Goal: Transaction & Acquisition: Book appointment/travel/reservation

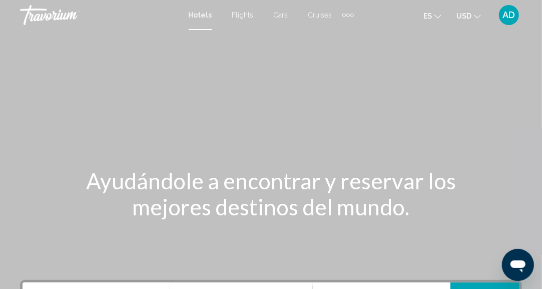
click at [215, 147] on div "Main content" at bounding box center [271, 150] width 542 height 300
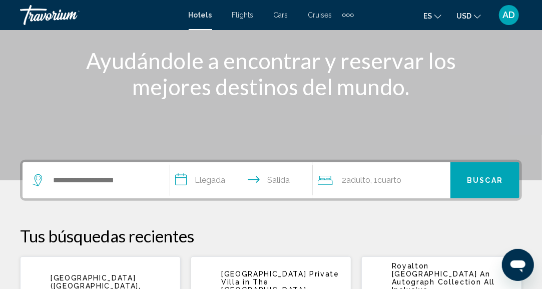
scroll to position [120, 0]
click at [112, 185] on input "Search widget" at bounding box center [103, 180] width 103 height 15
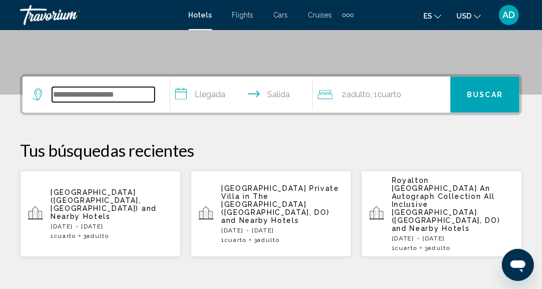
scroll to position [247, 0]
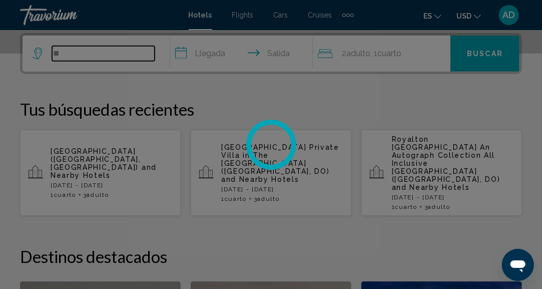
type input "*"
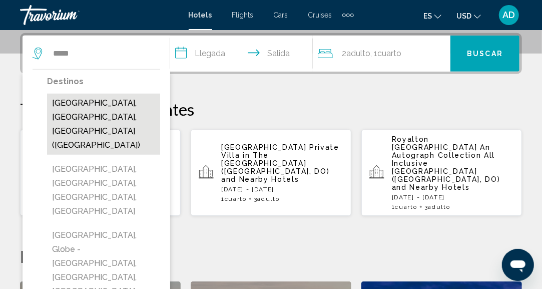
click at [127, 119] on button "[GEOGRAPHIC_DATA], [GEOGRAPHIC_DATA], [GEOGRAPHIC_DATA] ([GEOGRAPHIC_DATA])" at bounding box center [103, 124] width 113 height 61
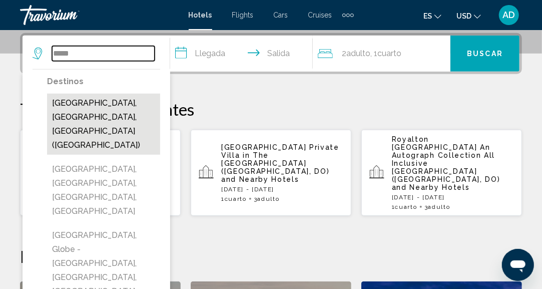
type input "**********"
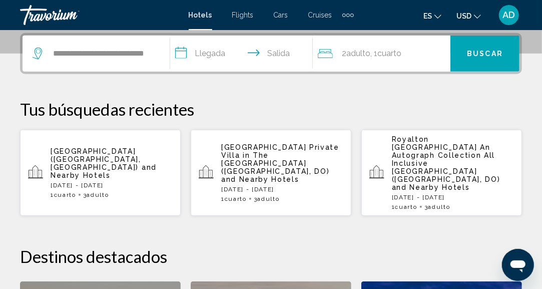
click at [212, 57] on input "**********" at bounding box center [243, 55] width 147 height 39
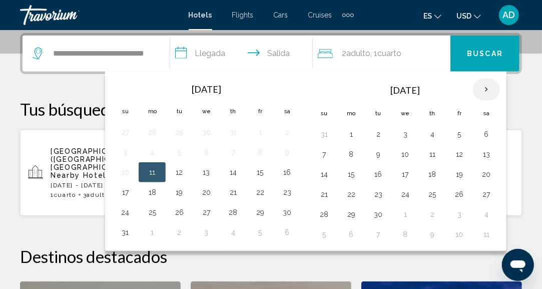
click at [485, 92] on th "Next month" at bounding box center [486, 90] width 27 height 22
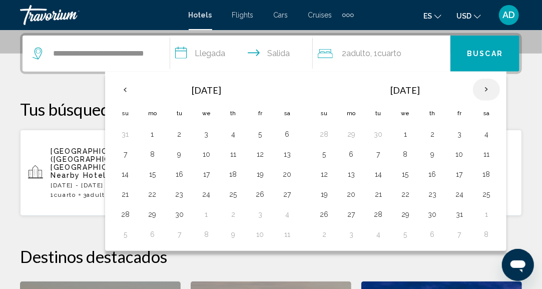
click at [485, 92] on th "Next month" at bounding box center [486, 90] width 27 height 22
click at [432, 155] on button "11" at bounding box center [433, 154] width 16 height 14
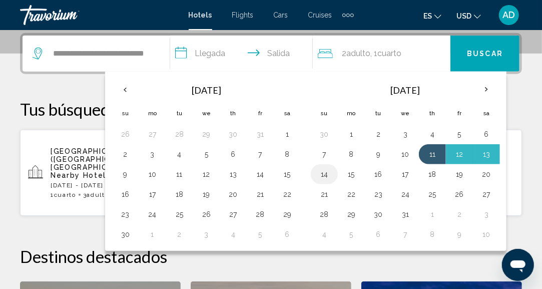
click at [324, 175] on button "14" at bounding box center [324, 174] width 16 height 14
type input "**********"
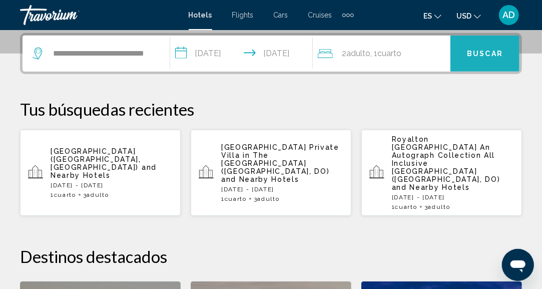
click at [488, 60] on button "Buscar" at bounding box center [485, 54] width 69 height 36
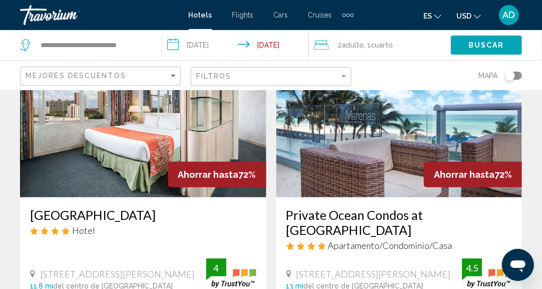
scroll to position [86, 0]
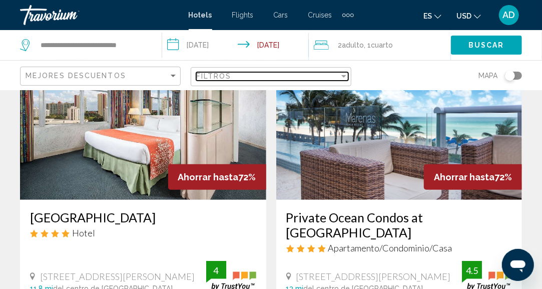
click at [338, 76] on div "Filtros" at bounding box center [267, 76] width 143 height 8
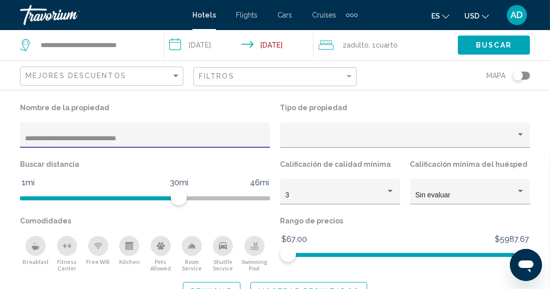
type input "**********"
click at [300, 284] on button "Mostrar resultados" at bounding box center [308, 291] width 117 height 19
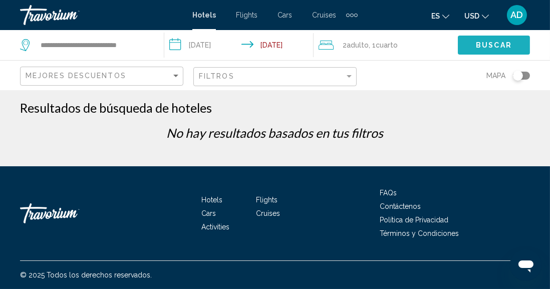
click at [467, 46] on button "Buscar" at bounding box center [494, 45] width 72 height 19
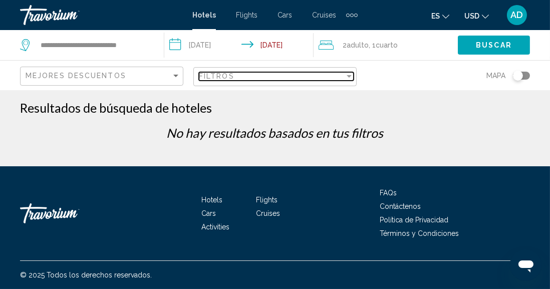
click at [348, 73] on div "Filter" at bounding box center [348, 76] width 9 height 8
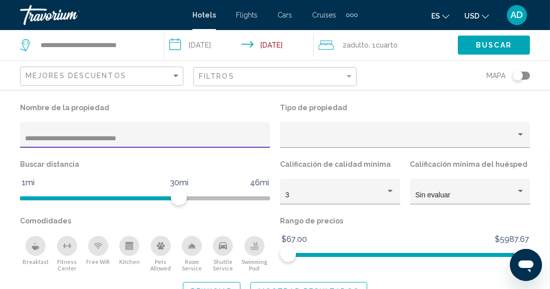
drag, startPoint x: 151, startPoint y: 141, endPoint x: 0, endPoint y: 158, distance: 152.1
click at [0, 158] on div "**********" at bounding box center [275, 201] width 550 height 200
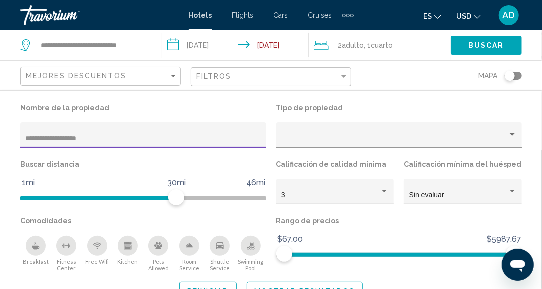
type input "**********"
click at [270, 284] on button "Mostrar resultados" at bounding box center [305, 291] width 117 height 19
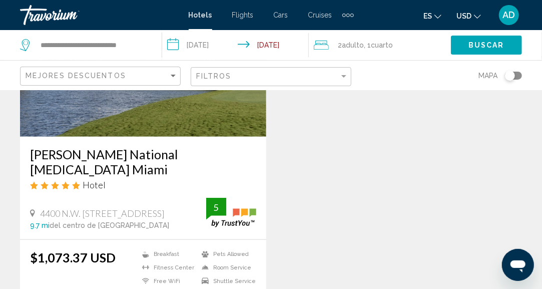
scroll to position [204, 0]
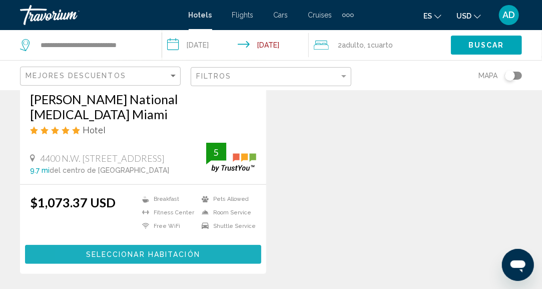
click at [94, 251] on span "Seleccionar habitación" at bounding box center [143, 255] width 114 height 8
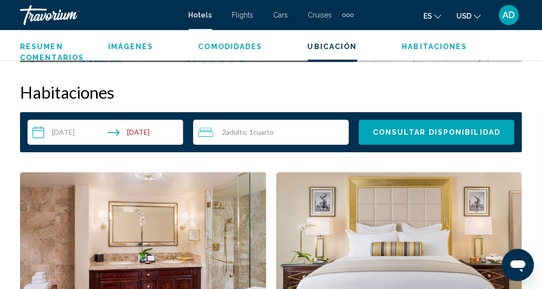
scroll to position [1427, 0]
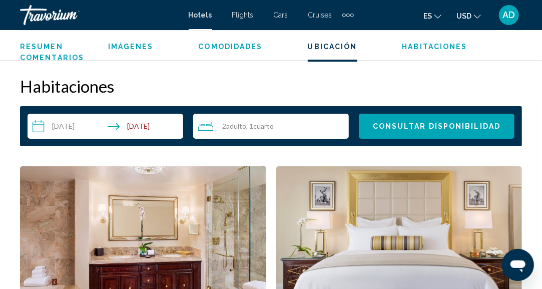
click at [170, 128] on input "**********" at bounding box center [108, 128] width 160 height 28
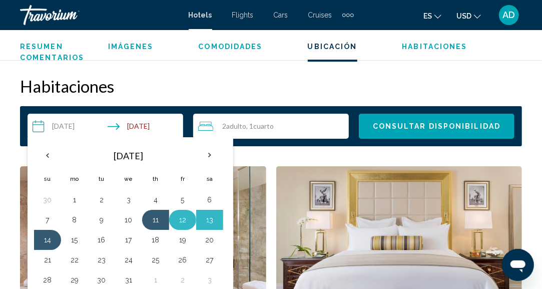
click at [186, 225] on button "12" at bounding box center [183, 220] width 16 height 14
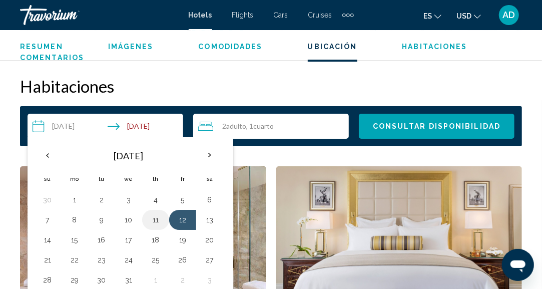
click at [154, 220] on button "11" at bounding box center [156, 220] width 16 height 14
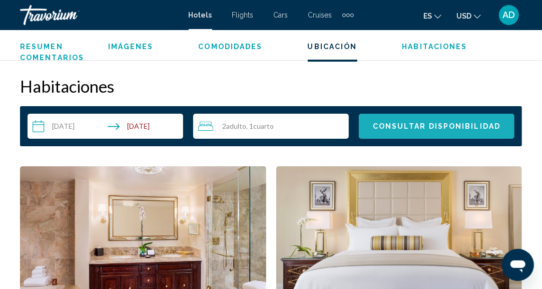
click at [411, 135] on button "Consultar disponibilidad" at bounding box center [437, 126] width 156 height 25
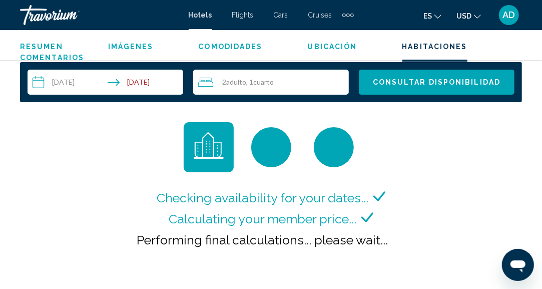
scroll to position [1471, 0]
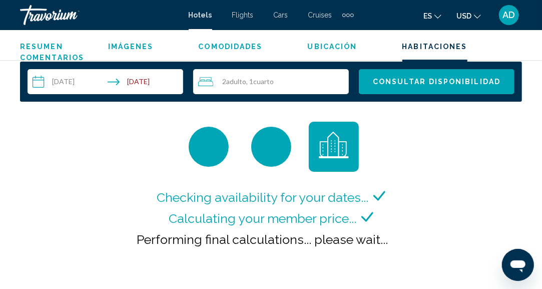
click at [147, 79] on input "**********" at bounding box center [108, 83] width 160 height 28
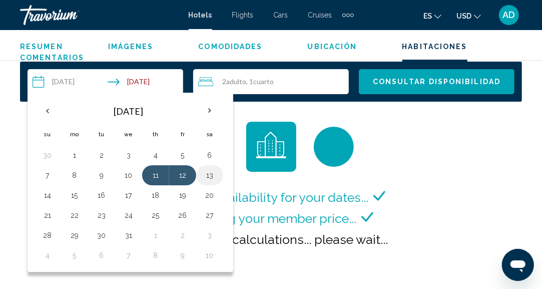
click at [207, 184] on td "13" at bounding box center [209, 175] width 27 height 20
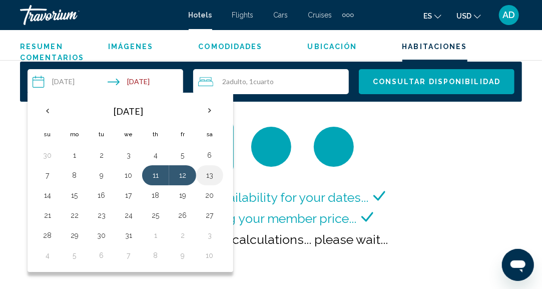
click at [209, 179] on button "13" at bounding box center [210, 175] width 16 height 14
click at [153, 175] on button "11" at bounding box center [156, 175] width 16 height 14
type input "**********"
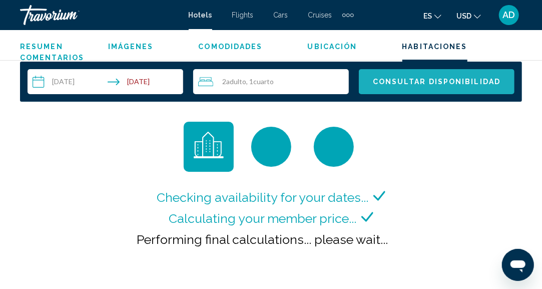
click at [469, 82] on span "Consultar disponibilidad" at bounding box center [437, 82] width 128 height 8
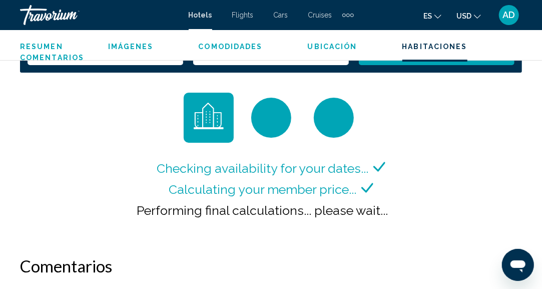
scroll to position [1503, 0]
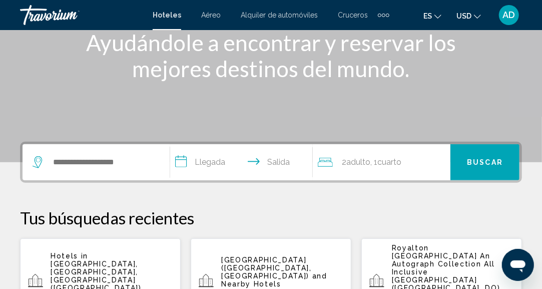
scroll to position [140, 0]
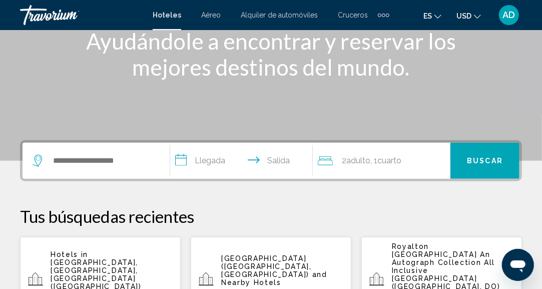
click at [89, 169] on div "Search widget" at bounding box center [96, 161] width 127 height 36
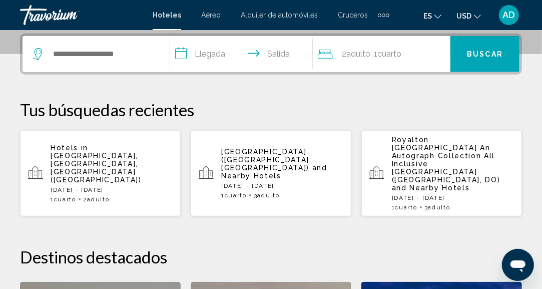
scroll to position [247, 0]
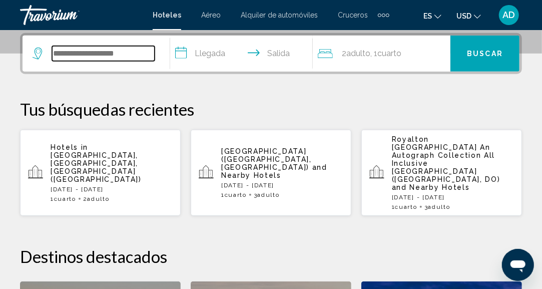
click at [91, 55] on input "Search widget" at bounding box center [103, 53] width 103 height 15
type input "***"
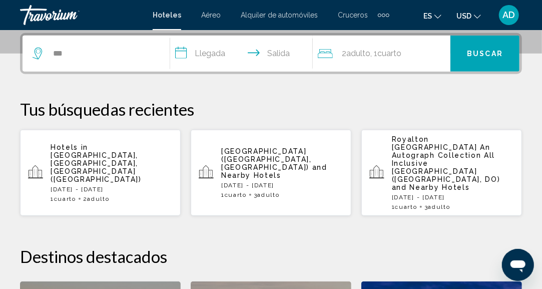
click at [95, 151] on span "[GEOGRAPHIC_DATA], [GEOGRAPHIC_DATA], [GEOGRAPHIC_DATA] ([GEOGRAPHIC_DATA])" at bounding box center [96, 167] width 91 height 32
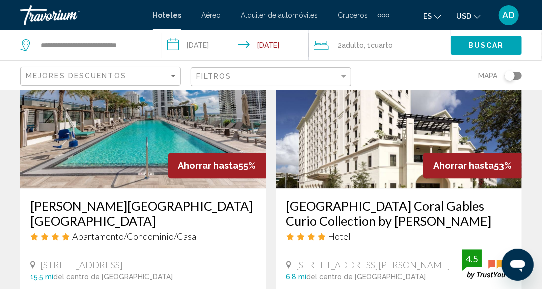
scroll to position [842, 0]
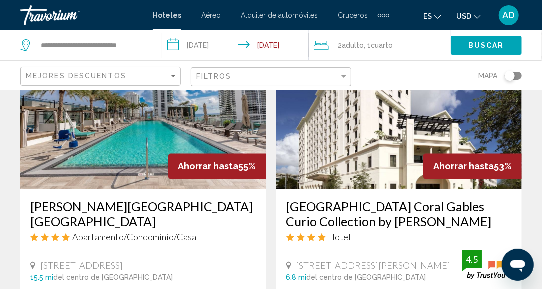
click at [374, 142] on img "Main content" at bounding box center [399, 109] width 246 height 160
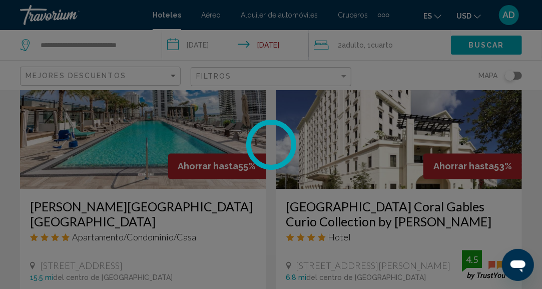
scroll to position [123, 0]
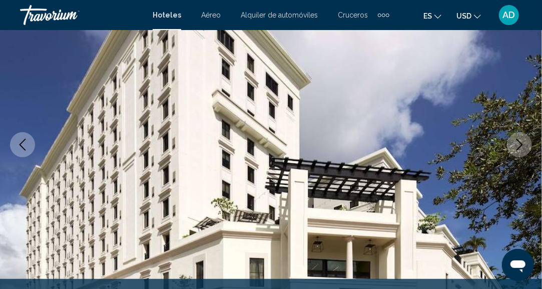
click at [513, 153] on button "Next image" at bounding box center [519, 144] width 25 height 25
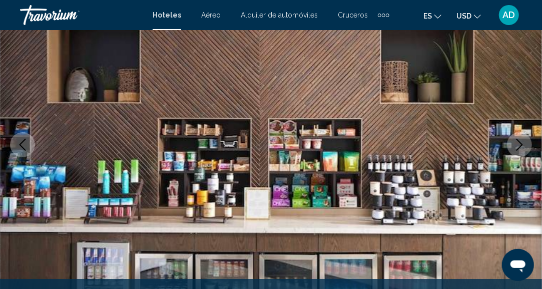
click at [513, 153] on button "Next image" at bounding box center [519, 144] width 25 height 25
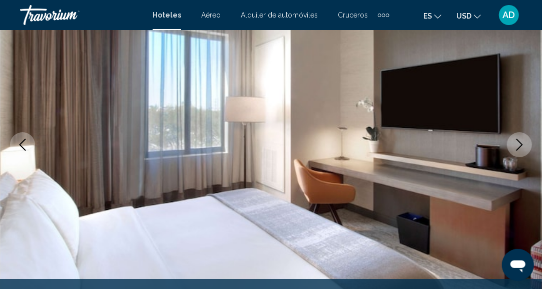
click at [513, 153] on button "Next image" at bounding box center [519, 144] width 25 height 25
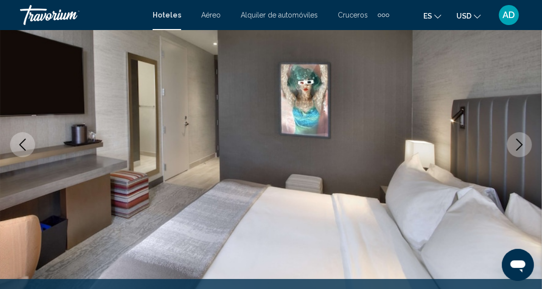
click at [513, 153] on button "Next image" at bounding box center [519, 144] width 25 height 25
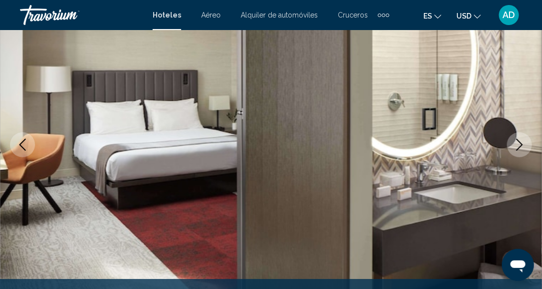
click at [513, 153] on button "Next image" at bounding box center [519, 144] width 25 height 25
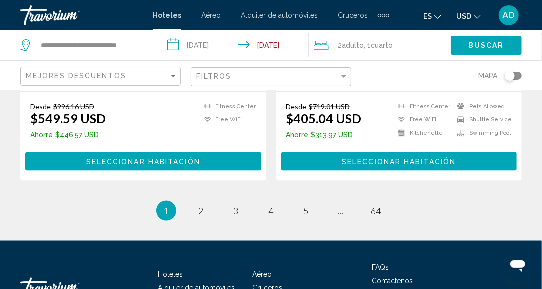
scroll to position [2178, 0]
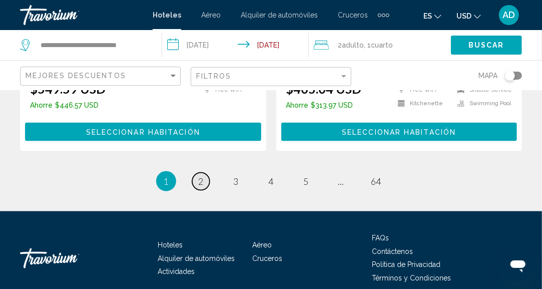
click at [206, 173] on link "page 2" at bounding box center [201, 182] width 18 height 18
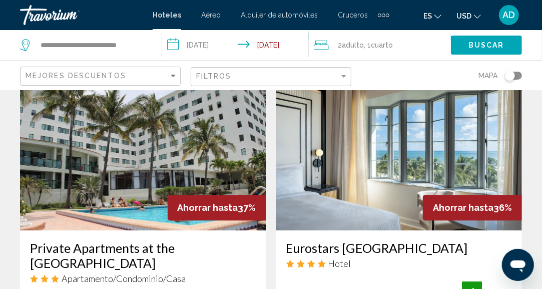
scroll to position [1165, 0]
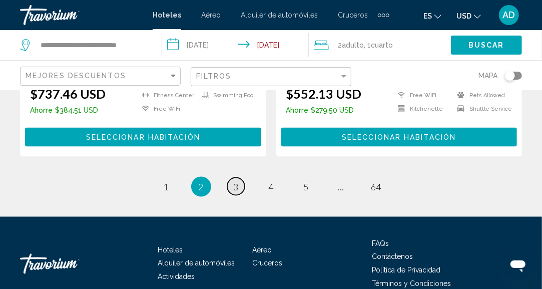
click at [238, 181] on span "3" at bounding box center [236, 186] width 5 height 11
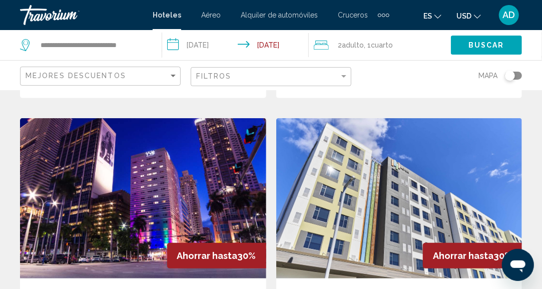
scroll to position [1883, 0]
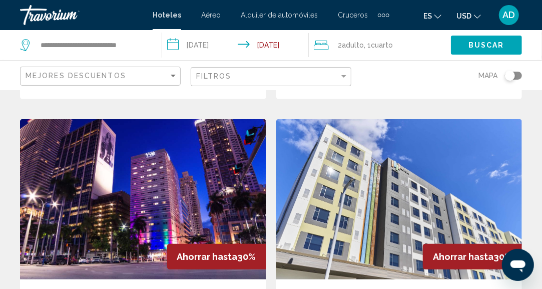
click at [139, 53] on div "**********" at bounding box center [86, 45] width 132 height 30
click at [140, 52] on input "**********" at bounding box center [93, 45] width 107 height 15
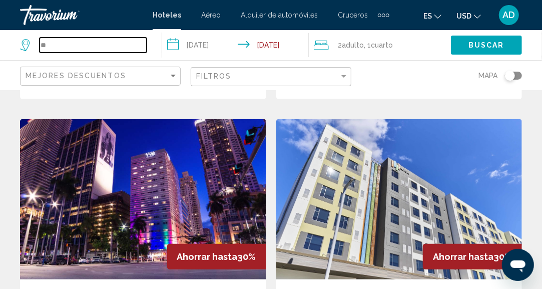
type input "*"
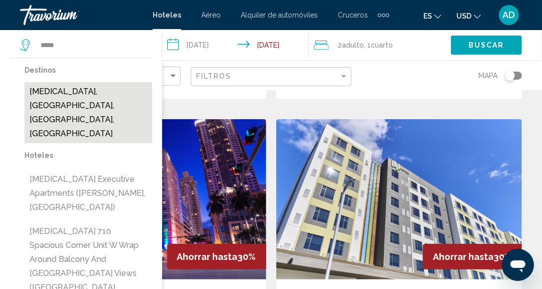
click at [106, 85] on button "[MEDICAL_DATA], [GEOGRAPHIC_DATA], [GEOGRAPHIC_DATA], [GEOGRAPHIC_DATA]" at bounding box center [89, 112] width 128 height 61
type input "**********"
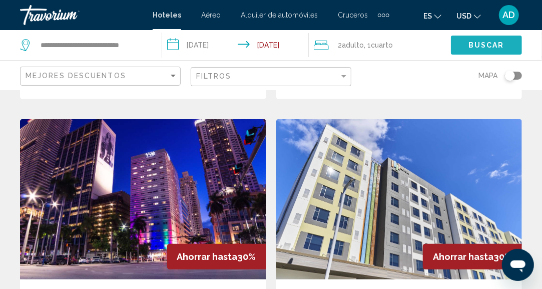
click at [486, 43] on span "Buscar" at bounding box center [487, 46] width 36 height 8
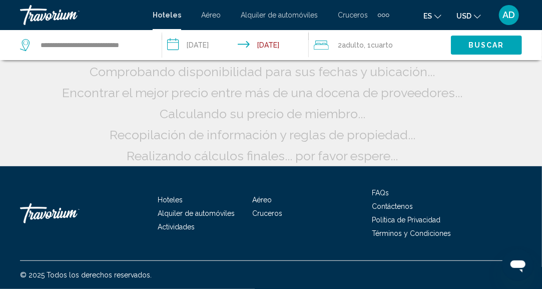
scroll to position [115, 0]
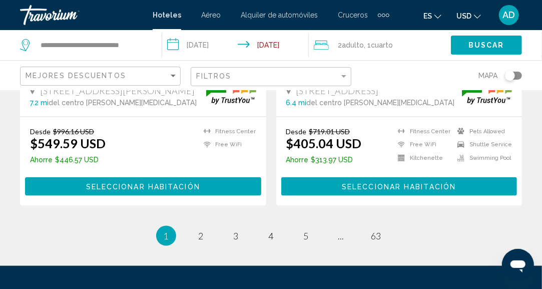
scroll to position [2125, 0]
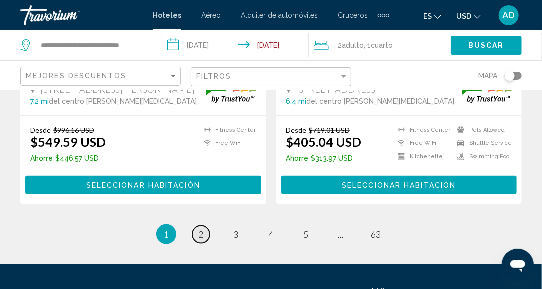
click at [201, 229] on span "2" at bounding box center [201, 234] width 5 height 11
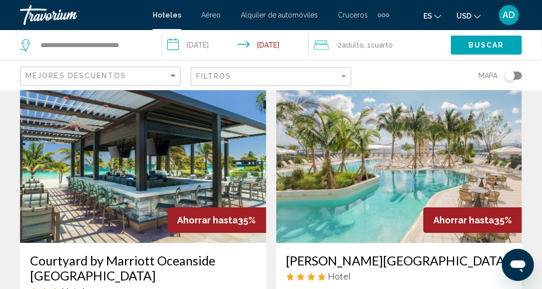
scroll to position [1501, 0]
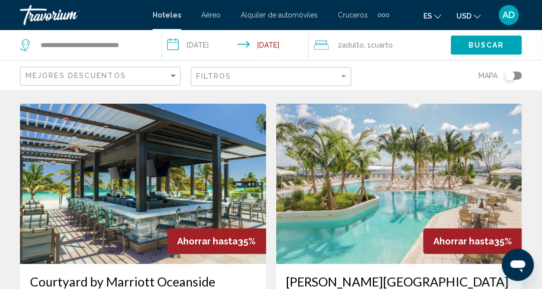
click at [402, 147] on img "Main content" at bounding box center [399, 184] width 246 height 160
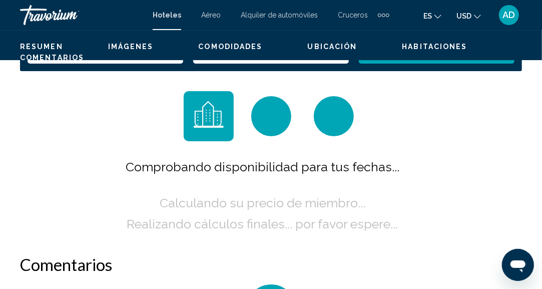
scroll to position [123, 0]
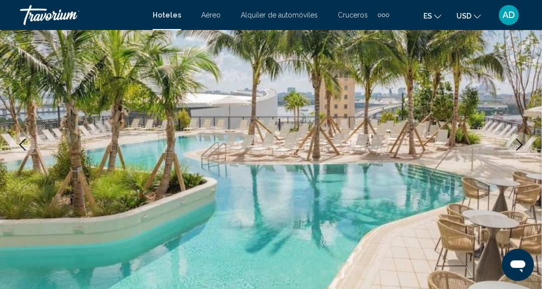
click at [522, 142] on icon "Next image" at bounding box center [520, 145] width 12 height 12
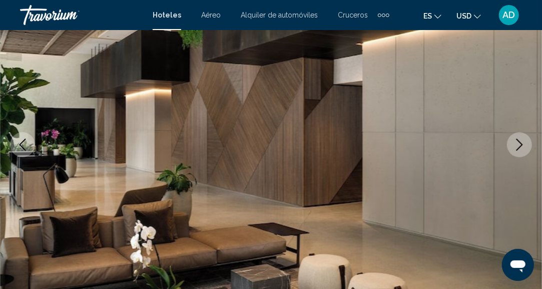
click at [522, 142] on icon "Next image" at bounding box center [520, 145] width 12 height 12
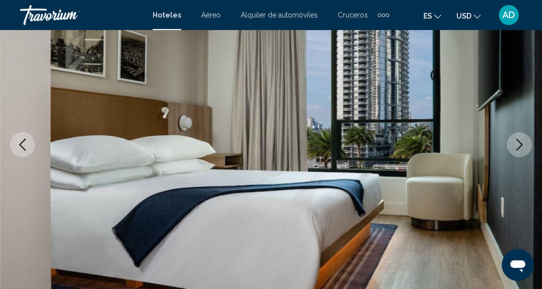
click at [516, 148] on icon "Next image" at bounding box center [520, 145] width 12 height 12
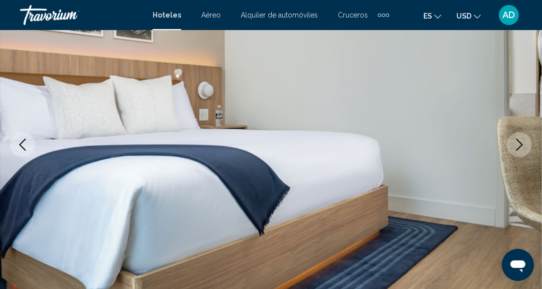
click at [516, 148] on icon "Next image" at bounding box center [520, 145] width 12 height 12
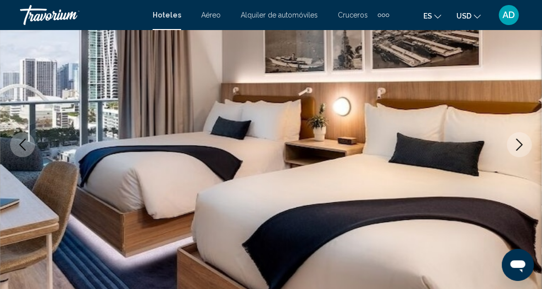
click at [516, 148] on icon "Next image" at bounding box center [520, 145] width 12 height 12
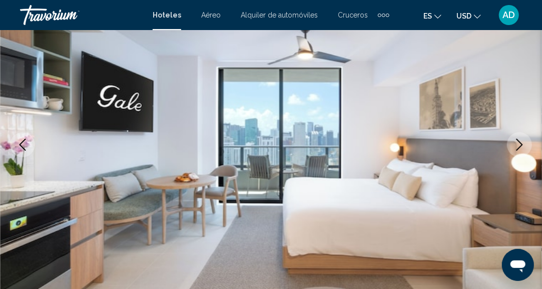
click at [516, 148] on icon "Next image" at bounding box center [520, 145] width 12 height 12
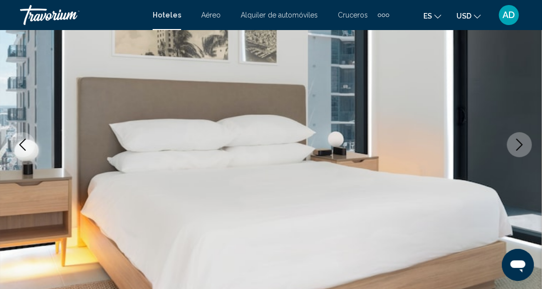
click at [516, 148] on icon "Next image" at bounding box center [520, 145] width 12 height 12
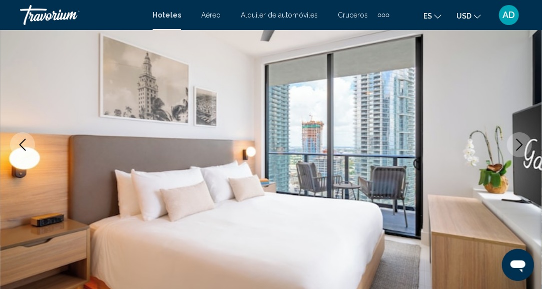
click at [516, 148] on icon "Next image" at bounding box center [520, 145] width 12 height 12
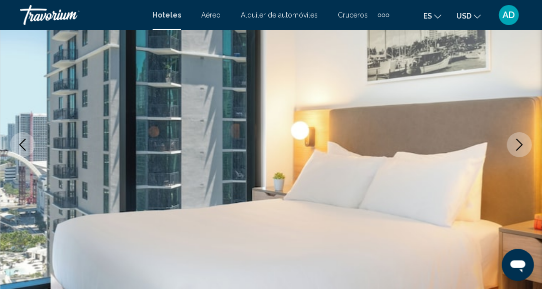
click at [516, 148] on icon "Next image" at bounding box center [520, 145] width 12 height 12
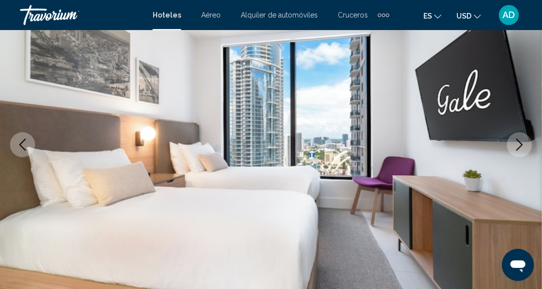
click at [516, 148] on icon "Next image" at bounding box center [520, 145] width 12 height 12
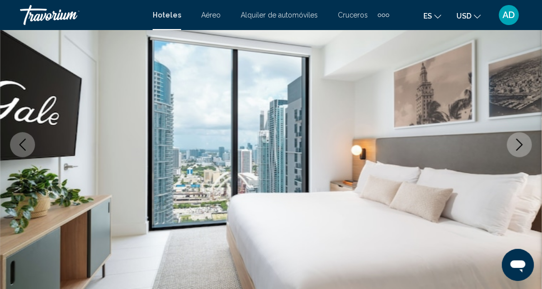
click at [516, 148] on icon "Next image" at bounding box center [520, 145] width 12 height 12
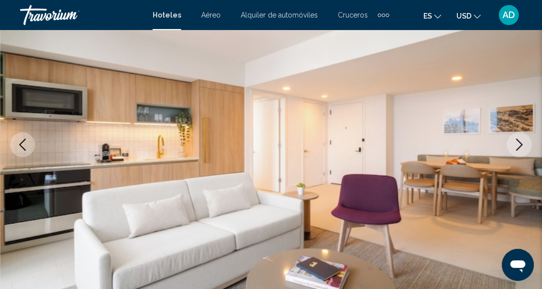
click at [516, 148] on icon "Next image" at bounding box center [520, 145] width 12 height 12
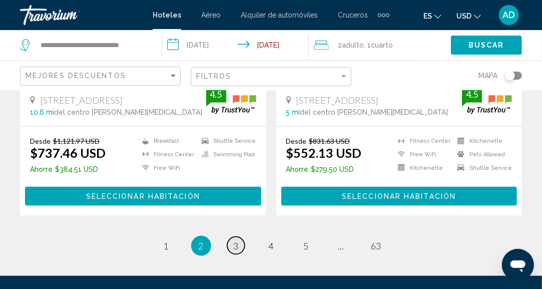
click at [236, 240] on span "3" at bounding box center [236, 245] width 5 height 11
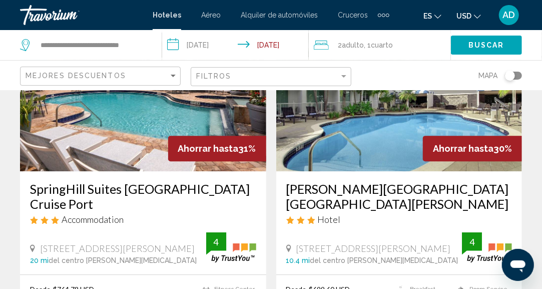
scroll to position [1247, 0]
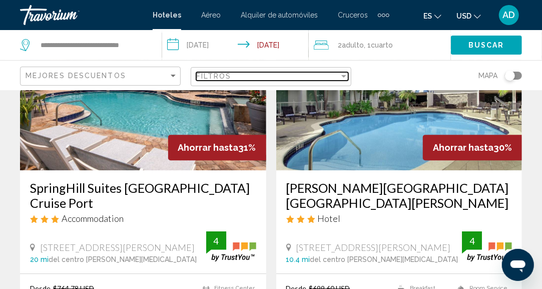
click at [334, 79] on div "Filtros" at bounding box center [267, 76] width 143 height 8
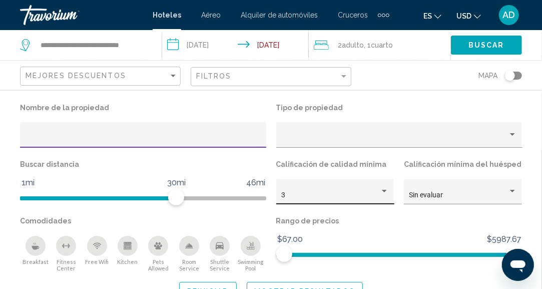
click at [385, 193] on div "Hotel Filters" at bounding box center [384, 191] width 9 height 8
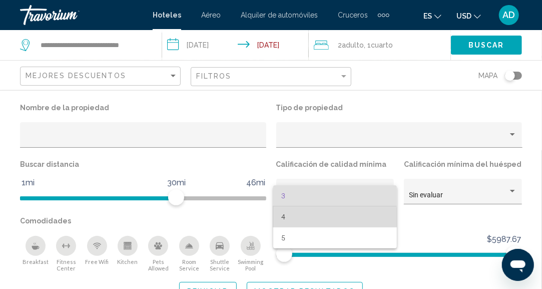
click at [311, 220] on span "4" at bounding box center [335, 216] width 108 height 21
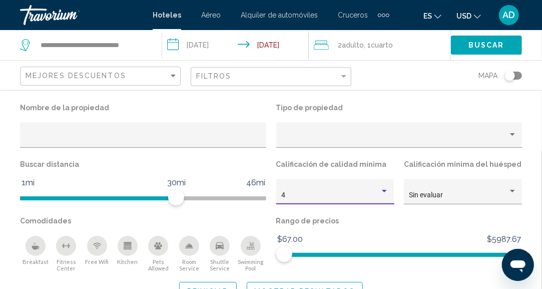
click at [273, 284] on button "Mostrar resultados" at bounding box center [305, 291] width 117 height 19
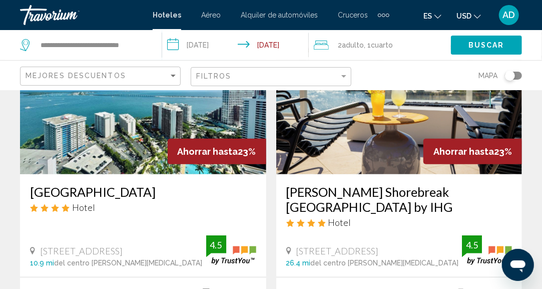
scroll to position [96, 0]
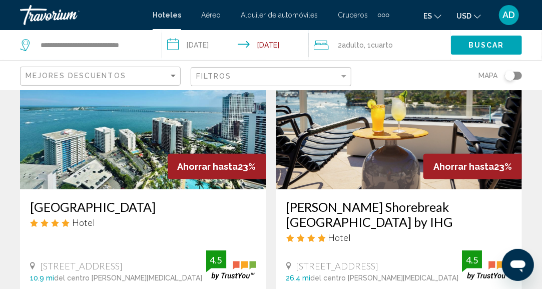
click at [104, 168] on img "Main content" at bounding box center [143, 109] width 246 height 160
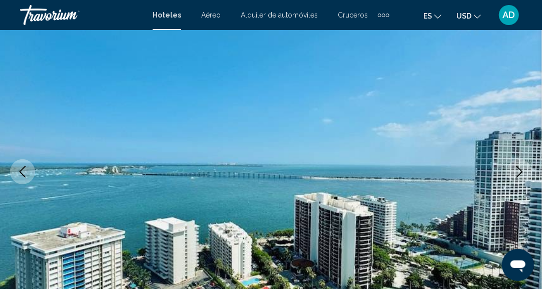
scroll to position [123, 0]
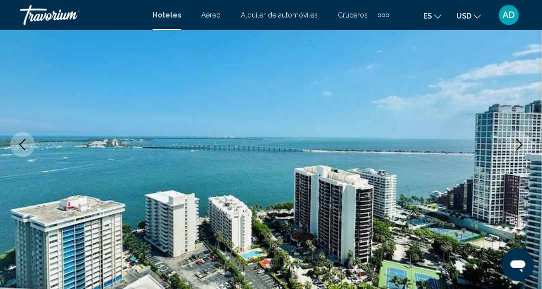
click at [518, 141] on icon "Next image" at bounding box center [520, 145] width 12 height 12
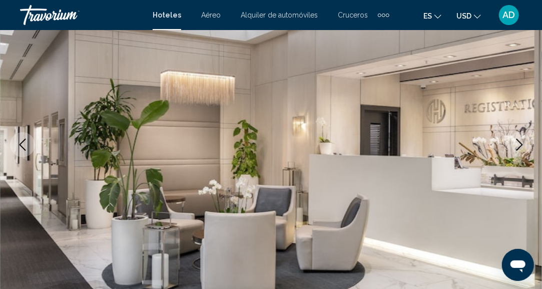
click at [521, 142] on icon "Next image" at bounding box center [520, 145] width 12 height 12
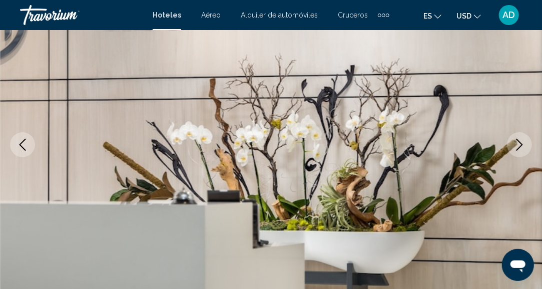
click at [521, 142] on icon "Next image" at bounding box center [520, 145] width 12 height 12
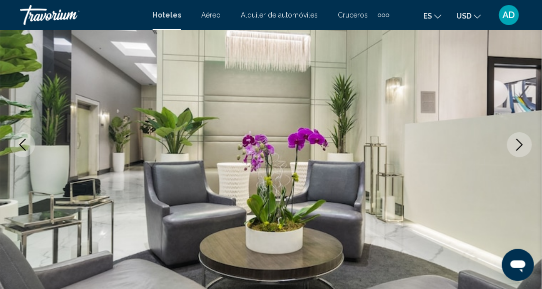
click at [521, 142] on icon "Next image" at bounding box center [520, 145] width 12 height 12
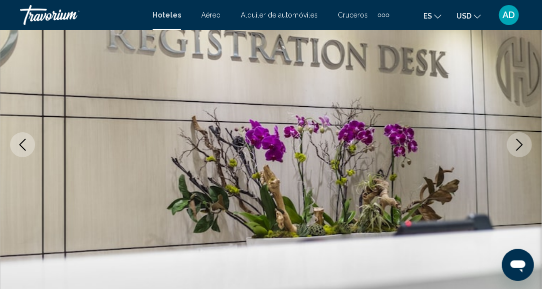
click at [521, 142] on icon "Next image" at bounding box center [520, 145] width 12 height 12
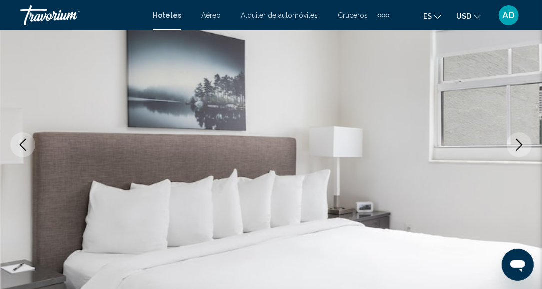
click at [521, 142] on icon "Next image" at bounding box center [520, 145] width 12 height 12
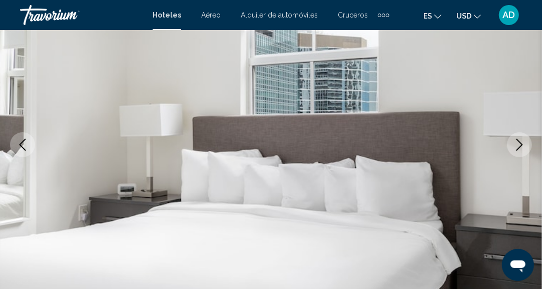
click at [521, 142] on icon "Next image" at bounding box center [520, 145] width 12 height 12
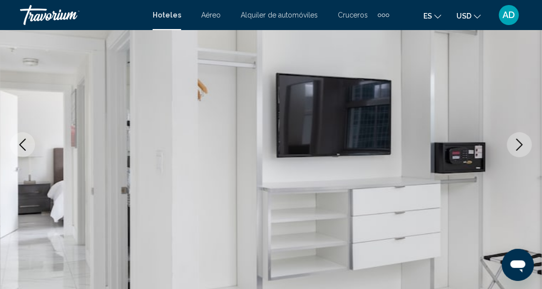
click at [521, 142] on icon "Next image" at bounding box center [520, 145] width 12 height 12
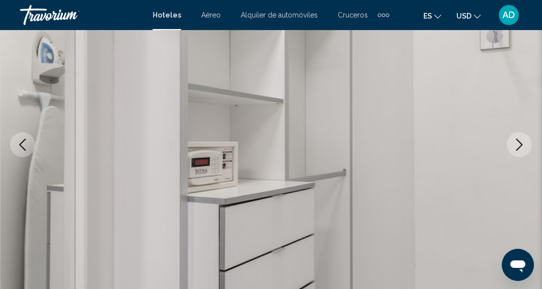
click at [521, 142] on icon "Next image" at bounding box center [520, 145] width 12 height 12
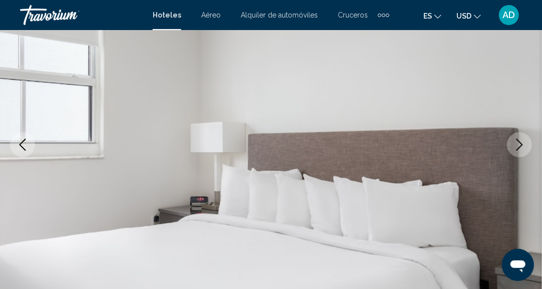
click at [521, 142] on icon "Next image" at bounding box center [520, 145] width 12 height 12
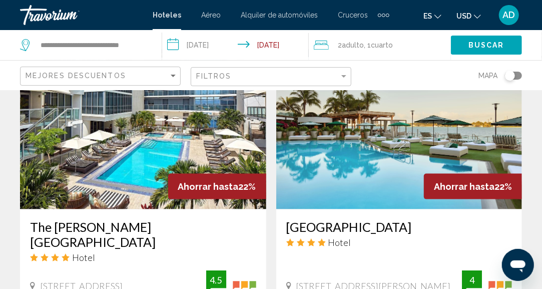
scroll to position [441, 0]
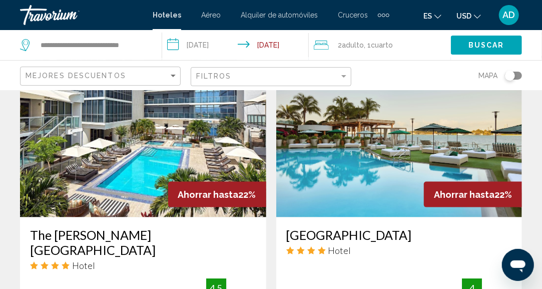
click at [365, 172] on img "Main content" at bounding box center [399, 137] width 246 height 160
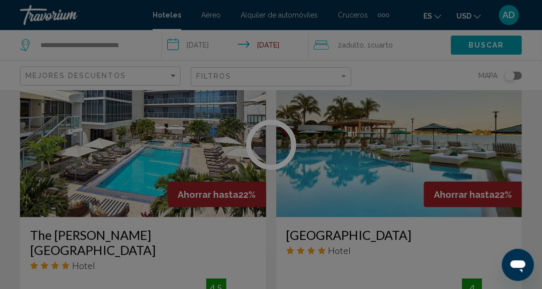
scroll to position [123, 0]
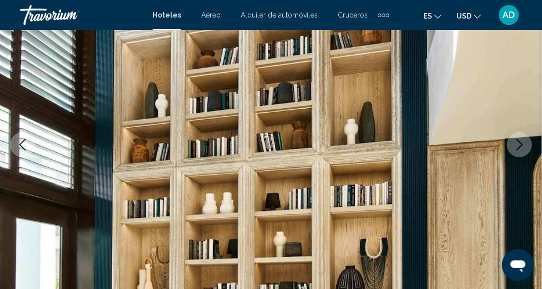
click at [529, 146] on button "Next image" at bounding box center [519, 144] width 25 height 25
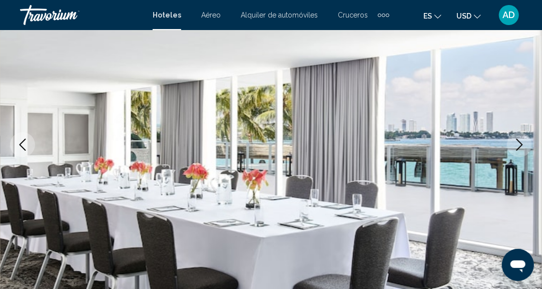
click at [528, 150] on button "Next image" at bounding box center [519, 144] width 25 height 25
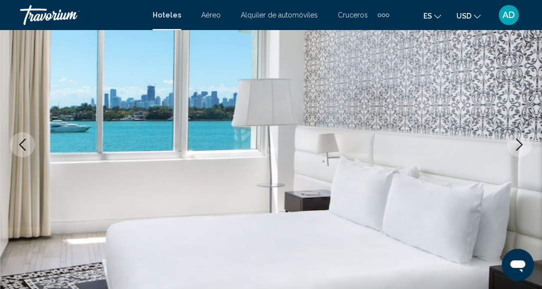
click at [528, 150] on button "Next image" at bounding box center [519, 144] width 25 height 25
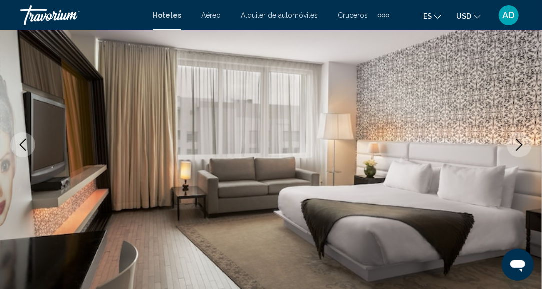
click at [528, 150] on button "Next image" at bounding box center [519, 144] width 25 height 25
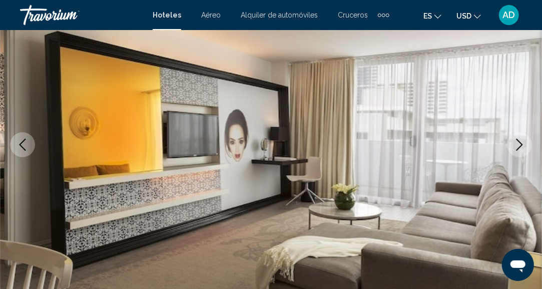
click at [528, 150] on button "Next image" at bounding box center [519, 144] width 25 height 25
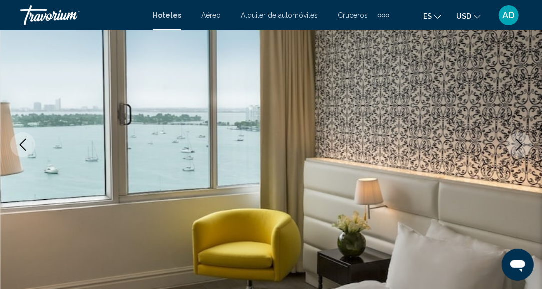
click at [528, 150] on button "Next image" at bounding box center [519, 144] width 25 height 25
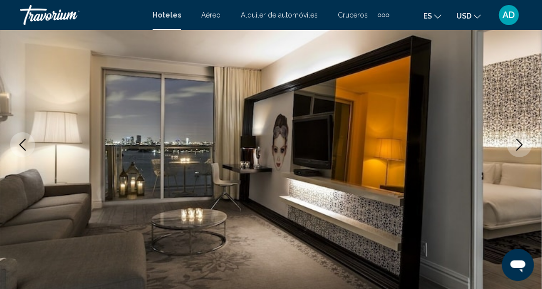
click at [528, 150] on button "Next image" at bounding box center [519, 144] width 25 height 25
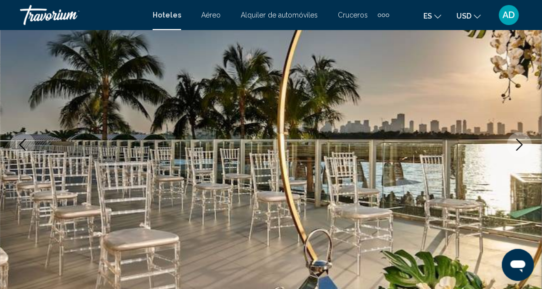
click at [528, 150] on button "Next image" at bounding box center [519, 144] width 25 height 25
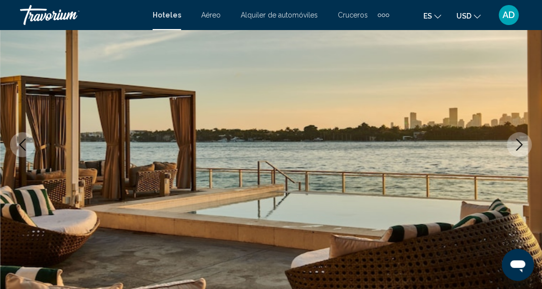
click at [528, 150] on button "Next image" at bounding box center [519, 144] width 25 height 25
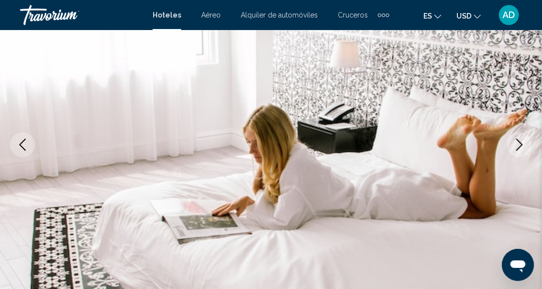
click at [528, 150] on button "Next image" at bounding box center [519, 144] width 25 height 25
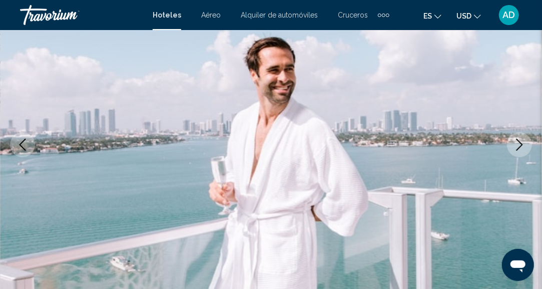
click at [528, 150] on button "Next image" at bounding box center [519, 144] width 25 height 25
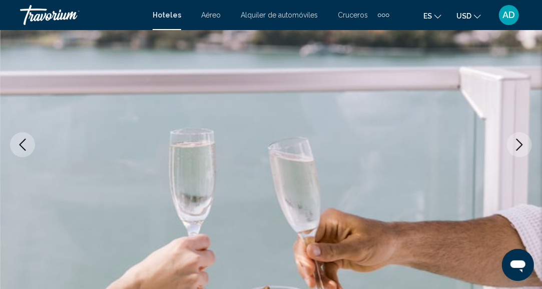
click at [528, 150] on button "Next image" at bounding box center [519, 144] width 25 height 25
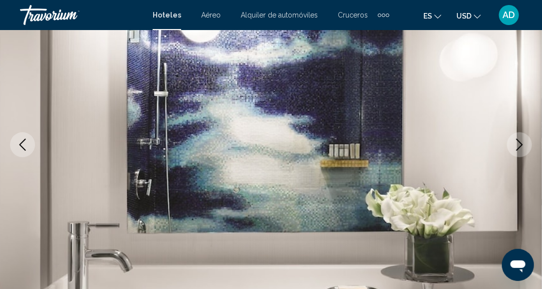
click at [528, 150] on button "Next image" at bounding box center [519, 144] width 25 height 25
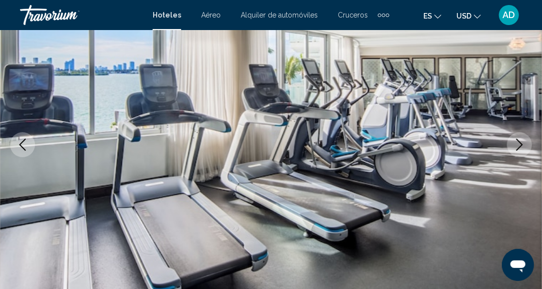
click at [528, 150] on button "Next image" at bounding box center [519, 144] width 25 height 25
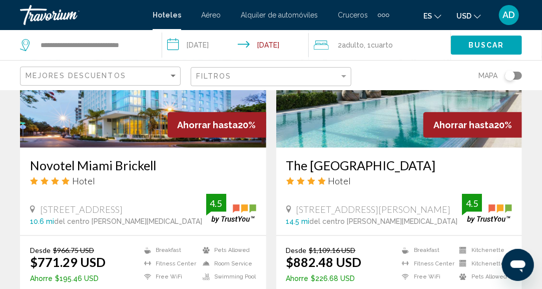
scroll to position [1969, 0]
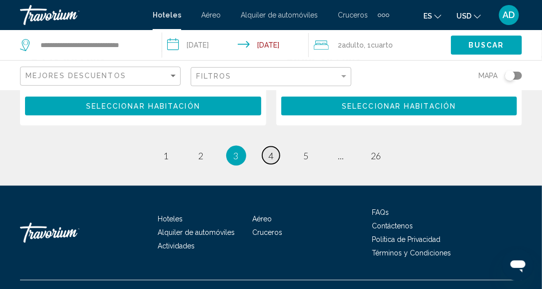
click at [272, 150] on span "4" at bounding box center [271, 155] width 5 height 11
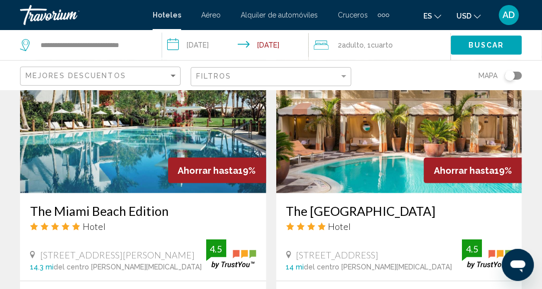
scroll to position [461, 0]
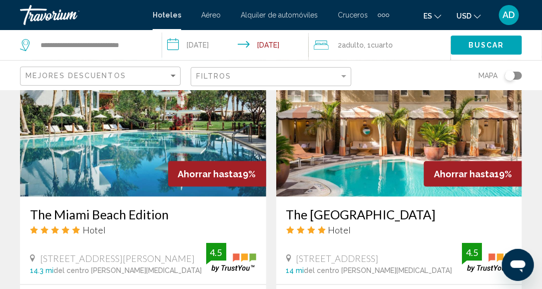
click at [360, 138] on img "Main content" at bounding box center [399, 117] width 246 height 160
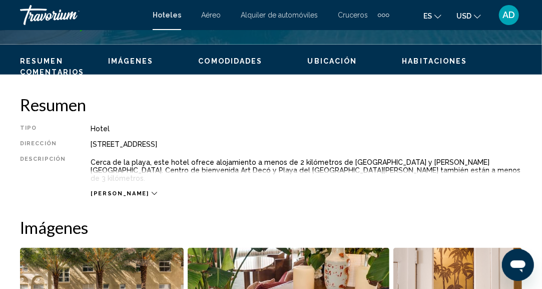
scroll to position [123, 0]
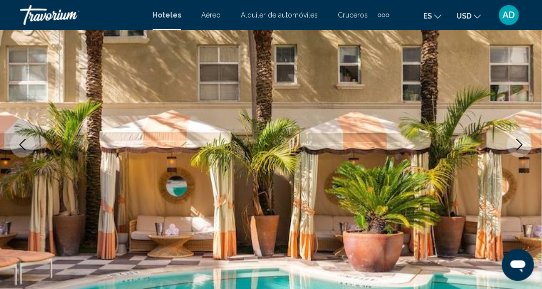
click at [522, 148] on icon "Next image" at bounding box center [520, 145] width 12 height 12
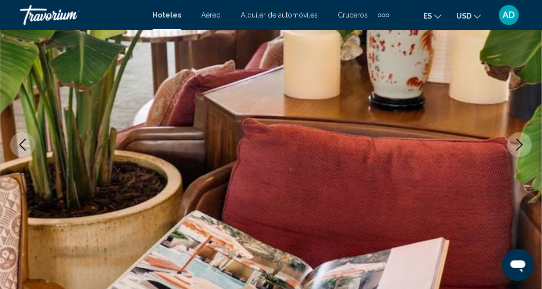
click at [522, 148] on icon "Next image" at bounding box center [520, 145] width 12 height 12
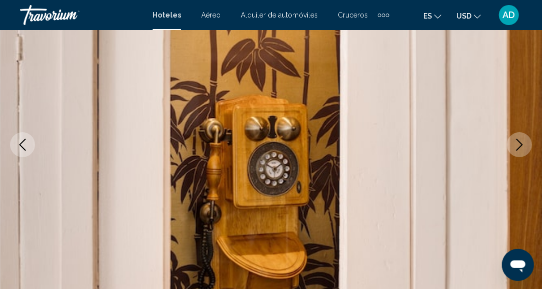
click at [522, 148] on icon "Next image" at bounding box center [520, 145] width 12 height 12
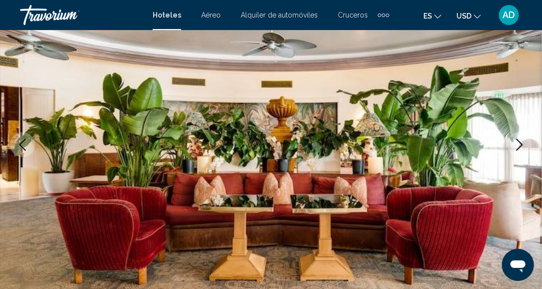
click at [522, 148] on icon "Next image" at bounding box center [520, 145] width 12 height 12
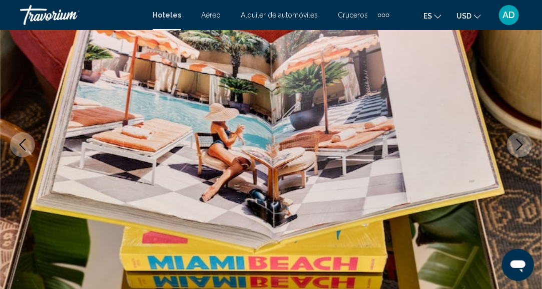
click at [522, 148] on icon "Next image" at bounding box center [520, 145] width 12 height 12
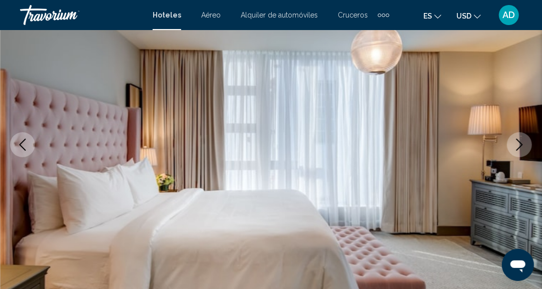
click at [522, 148] on icon "Next image" at bounding box center [520, 145] width 12 height 12
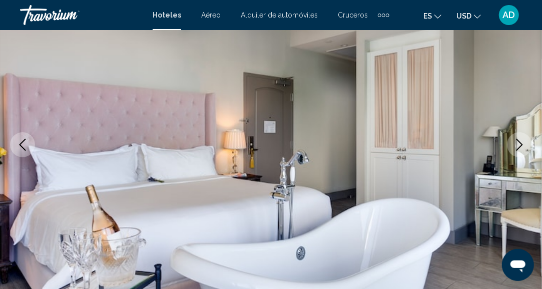
click at [522, 148] on icon "Next image" at bounding box center [520, 145] width 12 height 12
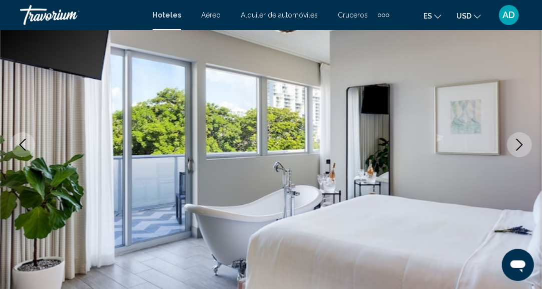
click at [522, 148] on icon "Next image" at bounding box center [520, 145] width 12 height 12
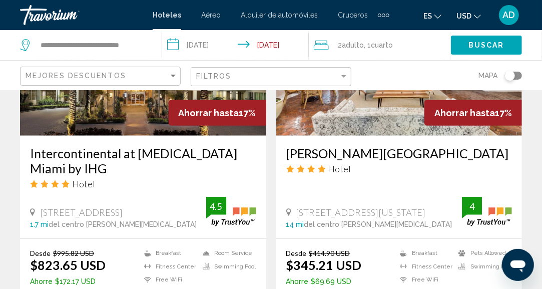
scroll to position [1996, 0]
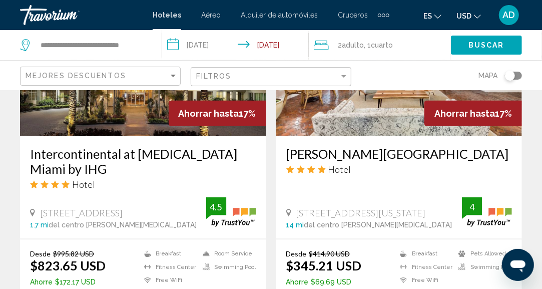
click at [157, 263] on li "Fitness Center" at bounding box center [168, 267] width 59 height 9
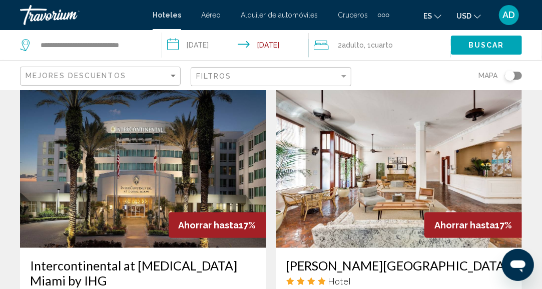
scroll to position [1884, 0]
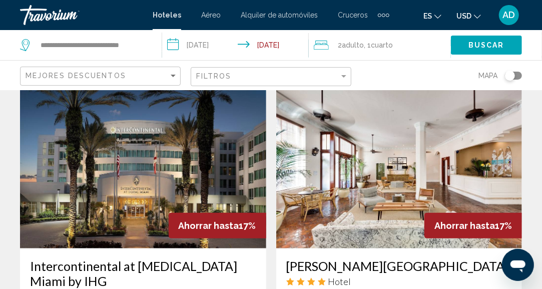
click at [324, 173] on img "Main content" at bounding box center [399, 168] width 246 height 160
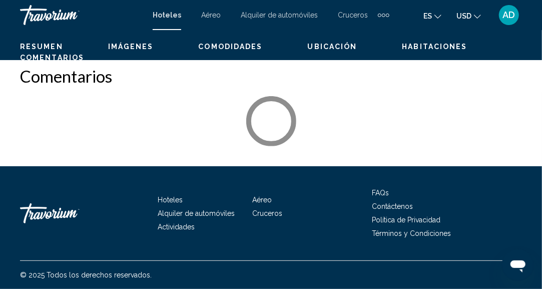
scroll to position [123, 0]
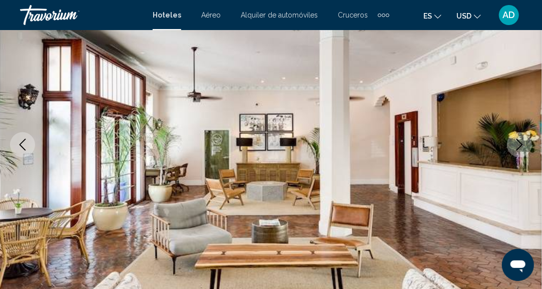
click at [521, 139] on icon "Next image" at bounding box center [520, 145] width 12 height 12
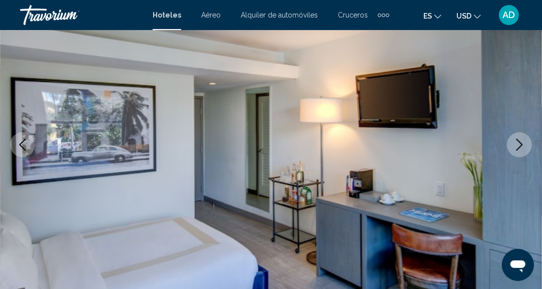
click at [521, 139] on icon "Next image" at bounding box center [520, 145] width 12 height 12
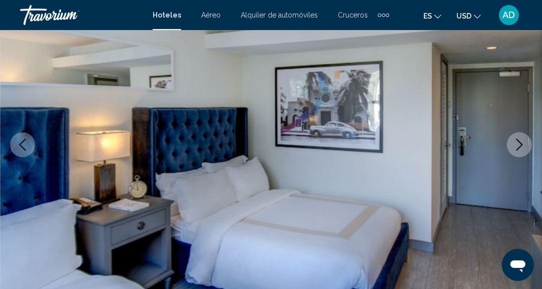
click at [521, 139] on icon "Next image" at bounding box center [520, 145] width 12 height 12
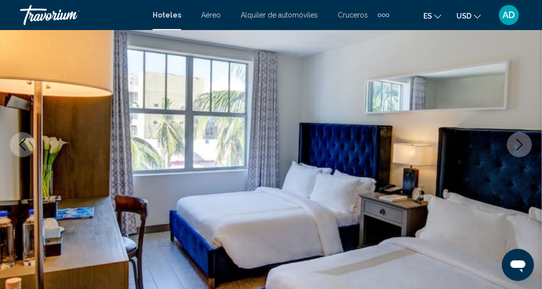
click at [521, 139] on icon "Next image" at bounding box center [520, 145] width 12 height 12
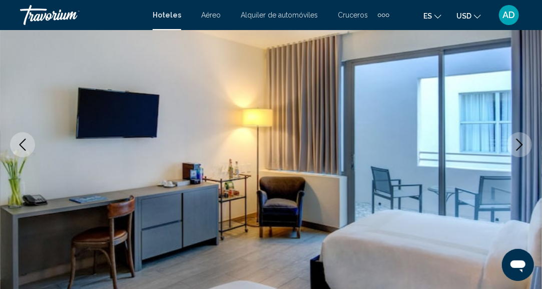
click at [521, 139] on icon "Next image" at bounding box center [520, 145] width 12 height 12
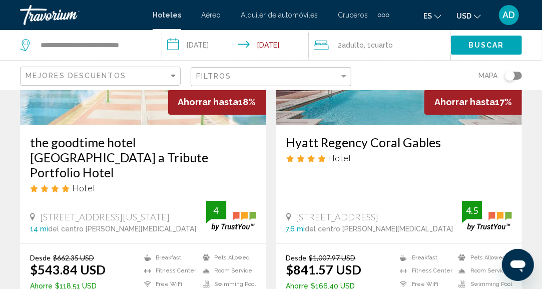
click at [225, 243] on div "Desde $662.35 USD $543.84 USD Ahorre $118.51 USD Breakfast [GEOGRAPHIC_DATA] Fr…" at bounding box center [143, 287] width 246 height 89
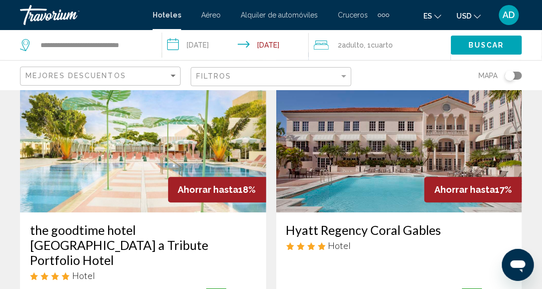
scroll to position [1176, 0]
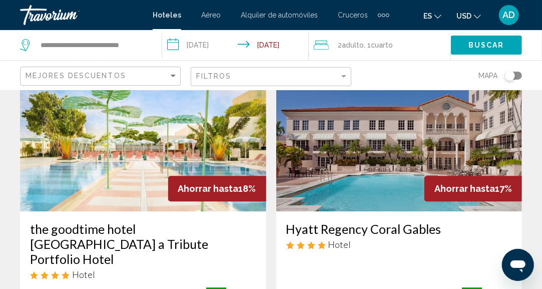
click at [371, 138] on img "Main content" at bounding box center [399, 131] width 246 height 160
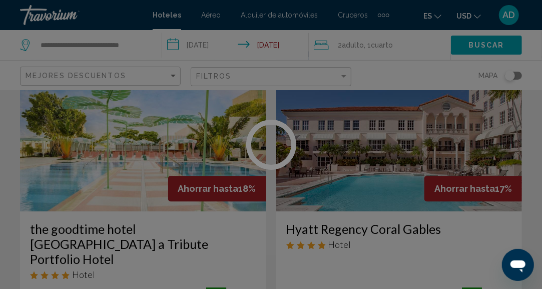
scroll to position [123, 0]
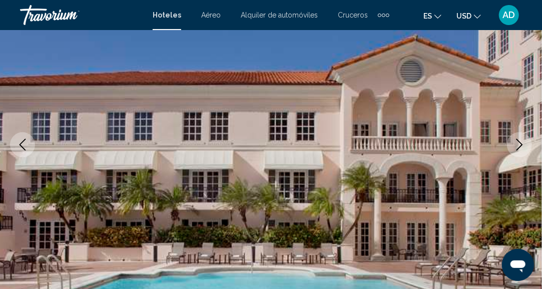
click at [517, 143] on icon "Next image" at bounding box center [520, 145] width 12 height 12
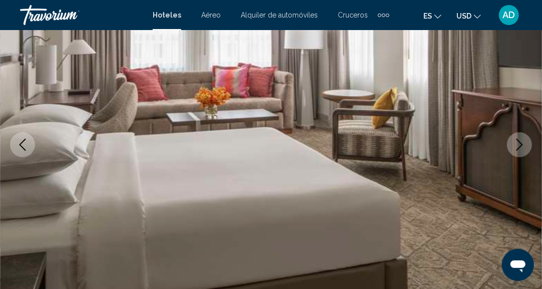
click at [518, 144] on icon "Next image" at bounding box center [520, 145] width 12 height 12
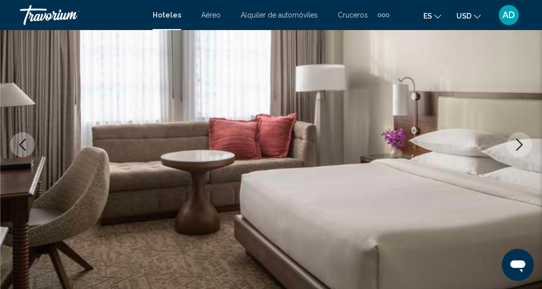
click at [518, 144] on icon "Next image" at bounding box center [520, 145] width 12 height 12
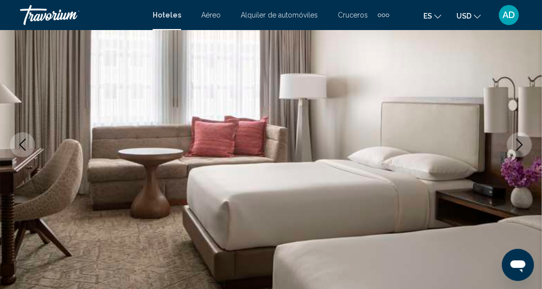
click at [518, 144] on icon "Next image" at bounding box center [520, 145] width 12 height 12
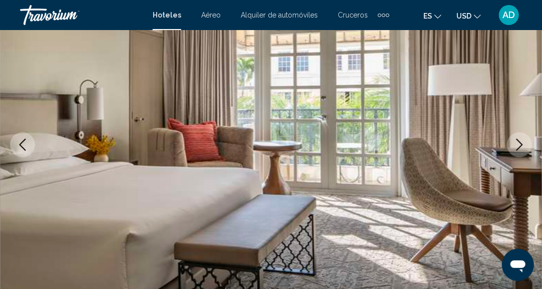
click at [518, 144] on icon "Next image" at bounding box center [520, 145] width 12 height 12
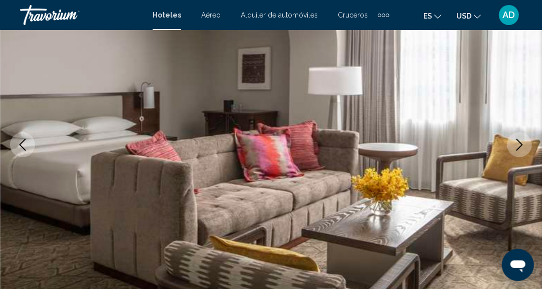
click at [518, 144] on icon "Next image" at bounding box center [520, 145] width 12 height 12
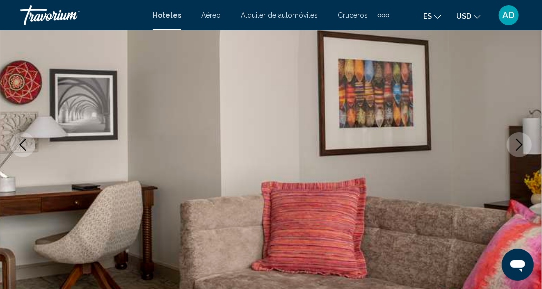
click at [518, 144] on icon "Next image" at bounding box center [520, 145] width 12 height 12
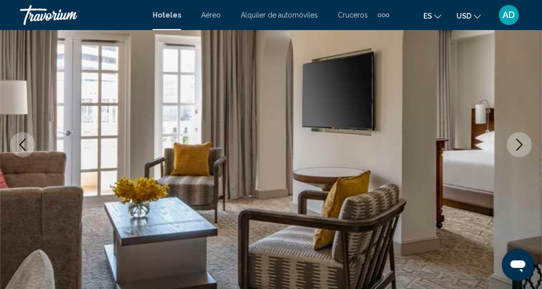
click at [518, 144] on icon "Next image" at bounding box center [520, 145] width 12 height 12
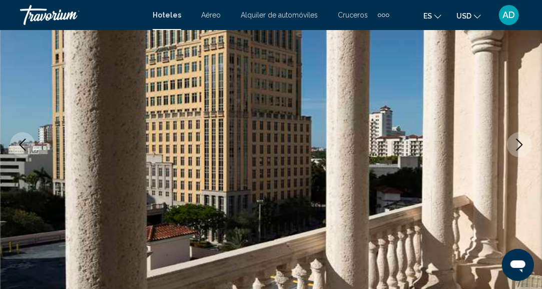
click at [518, 144] on icon "Next image" at bounding box center [520, 145] width 12 height 12
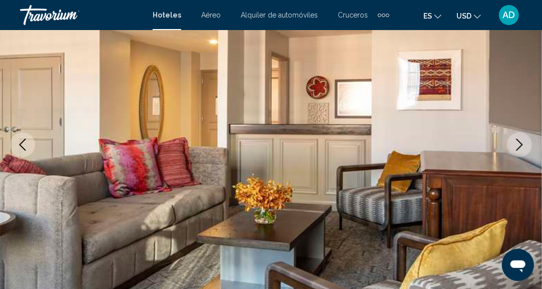
click at [518, 144] on icon "Next image" at bounding box center [520, 145] width 12 height 12
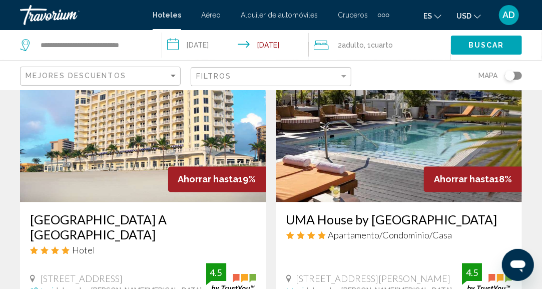
scroll to position [791, 0]
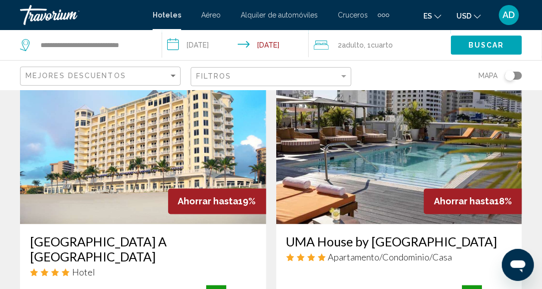
click at [127, 151] on img "Main content" at bounding box center [143, 144] width 246 height 160
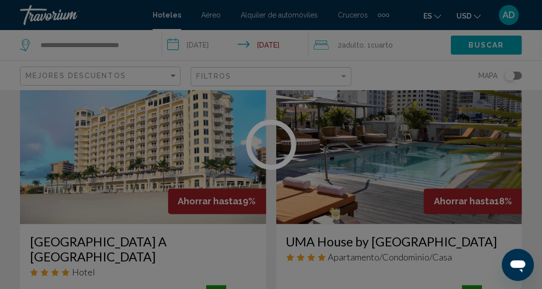
scroll to position [123, 0]
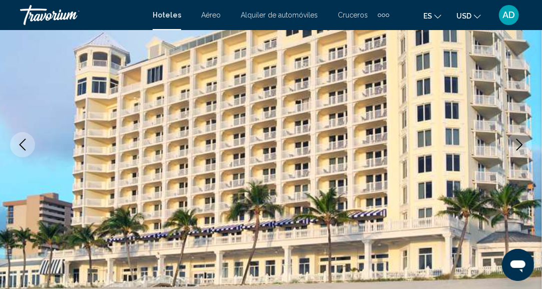
click at [524, 143] on icon "Next image" at bounding box center [520, 145] width 12 height 12
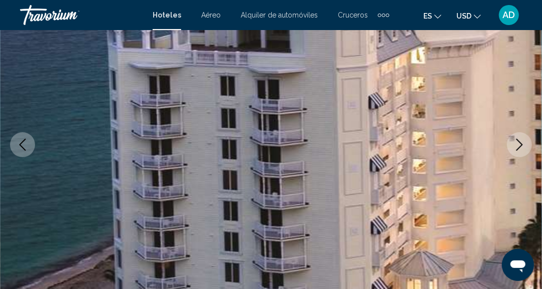
click at [524, 143] on icon "Next image" at bounding box center [520, 145] width 12 height 12
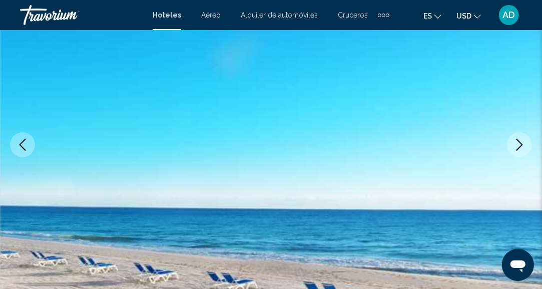
click at [524, 143] on icon "Next image" at bounding box center [520, 145] width 12 height 12
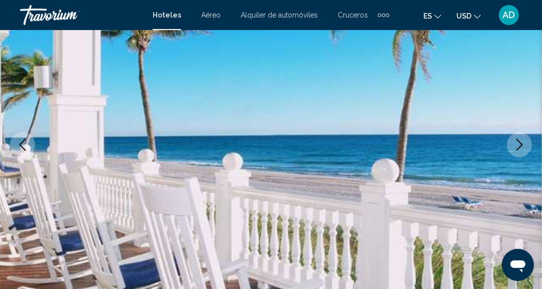
click at [524, 143] on icon "Next image" at bounding box center [520, 145] width 12 height 12
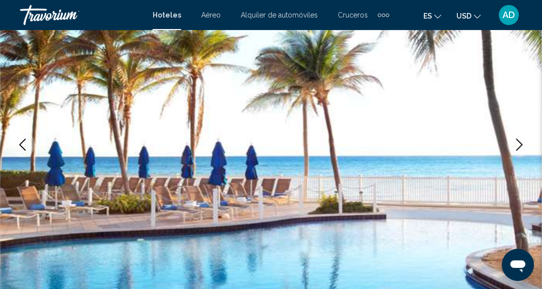
click at [524, 143] on icon "Next image" at bounding box center [520, 145] width 12 height 12
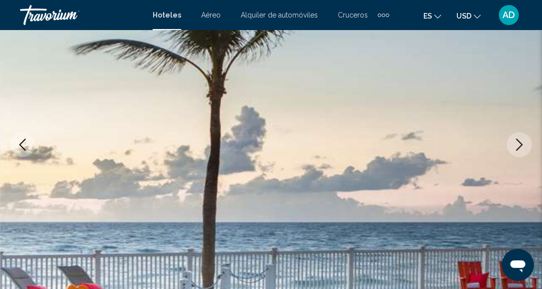
click at [524, 143] on icon "Next image" at bounding box center [520, 145] width 12 height 12
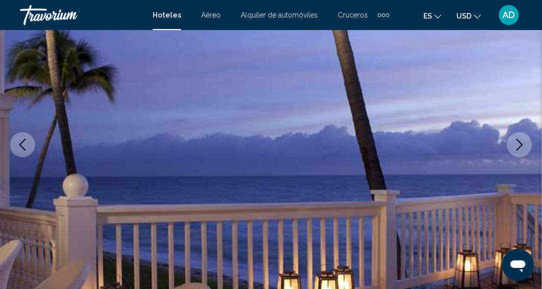
click at [524, 143] on icon "Next image" at bounding box center [520, 145] width 12 height 12
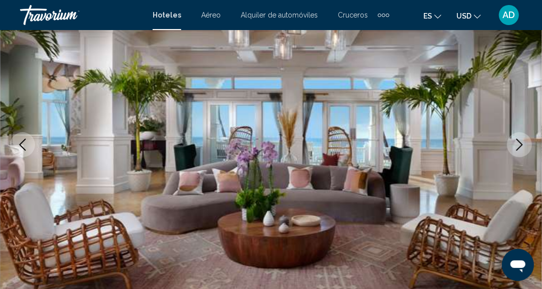
click at [524, 143] on icon "Next image" at bounding box center [520, 145] width 12 height 12
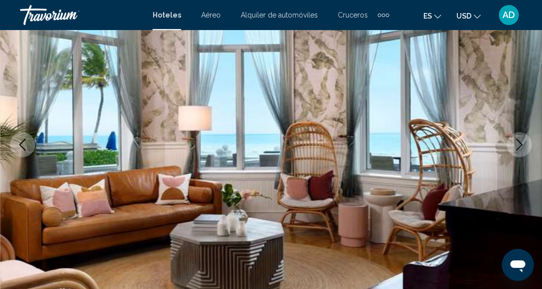
click at [524, 143] on icon "Next image" at bounding box center [520, 145] width 12 height 12
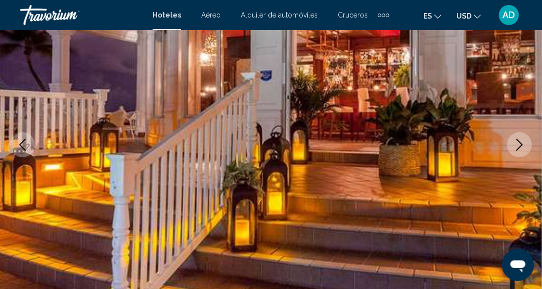
click at [524, 143] on icon "Next image" at bounding box center [520, 145] width 12 height 12
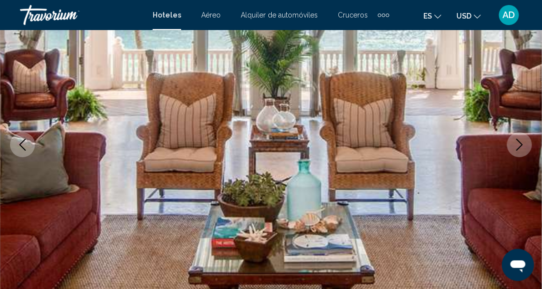
click at [524, 143] on icon "Next image" at bounding box center [520, 145] width 12 height 12
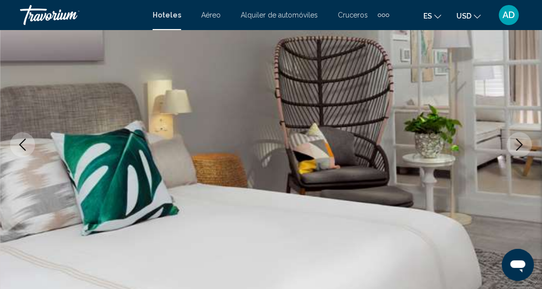
click at [524, 143] on icon "Next image" at bounding box center [520, 145] width 12 height 12
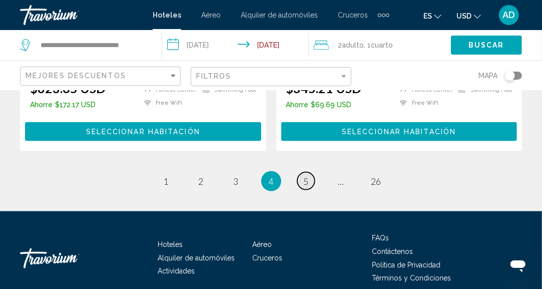
click at [302, 172] on link "page 5" at bounding box center [306, 181] width 18 height 18
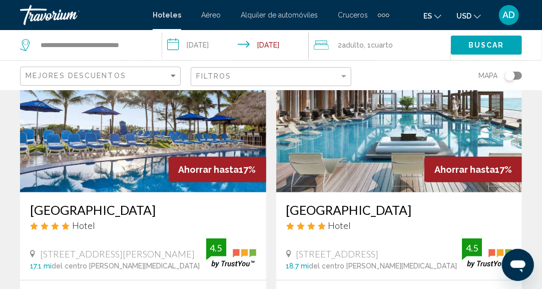
scroll to position [88, 0]
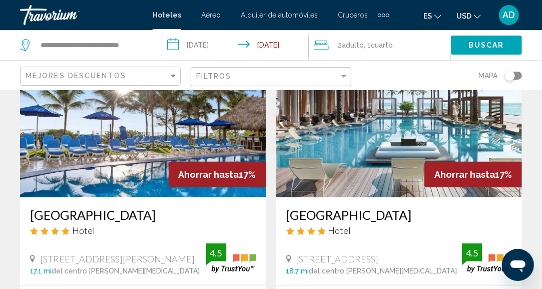
click at [402, 152] on img "Main content" at bounding box center [399, 117] width 246 height 160
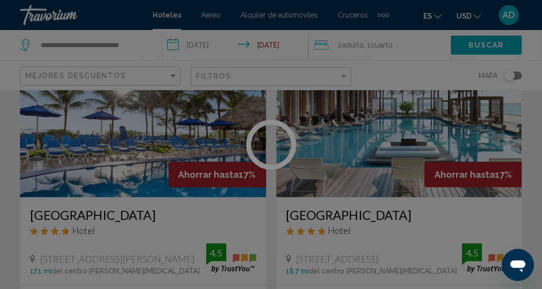
scroll to position [123, 0]
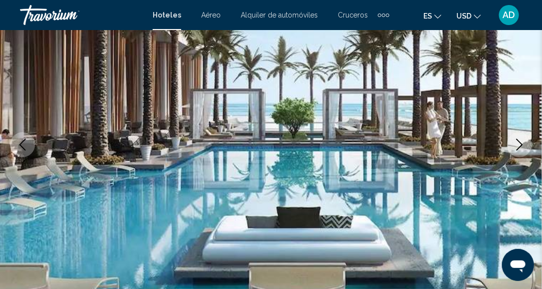
click at [522, 144] on icon "Next image" at bounding box center [520, 145] width 7 height 12
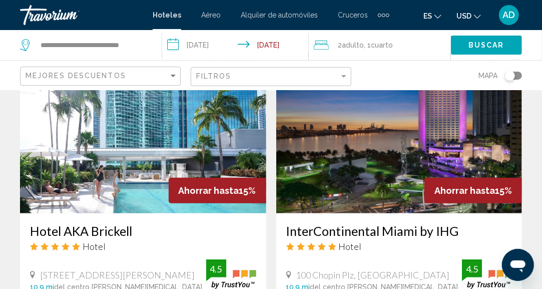
scroll to position [1870, 0]
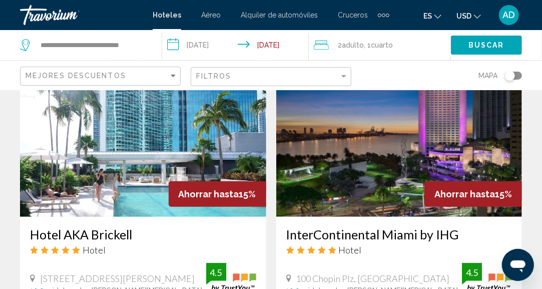
click at [310, 139] on img "Main content" at bounding box center [399, 137] width 246 height 160
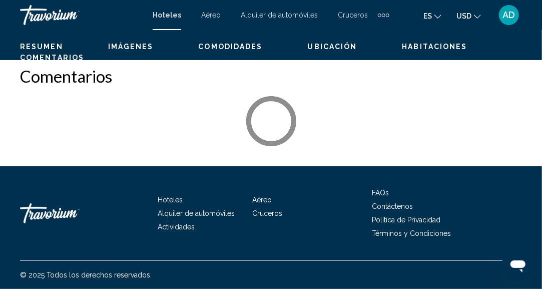
scroll to position [123, 0]
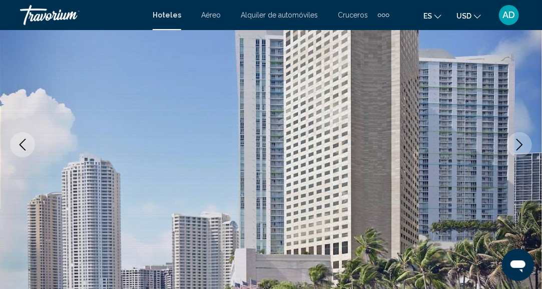
click at [515, 142] on icon "Next image" at bounding box center [520, 145] width 12 height 12
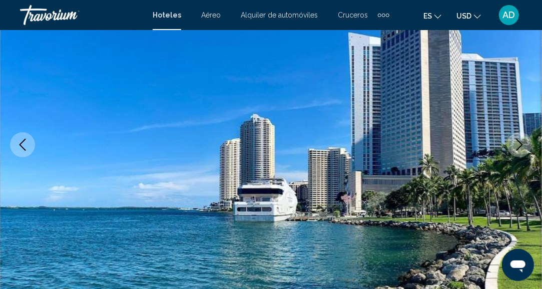
click at [515, 142] on icon "Next image" at bounding box center [520, 145] width 12 height 12
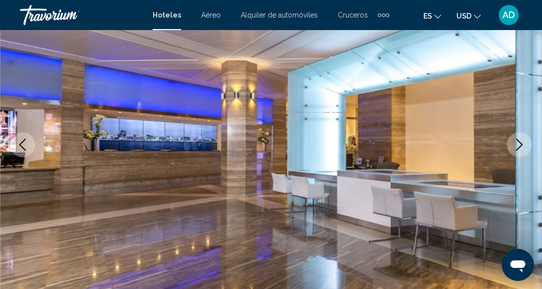
click at [515, 142] on icon "Next image" at bounding box center [520, 145] width 12 height 12
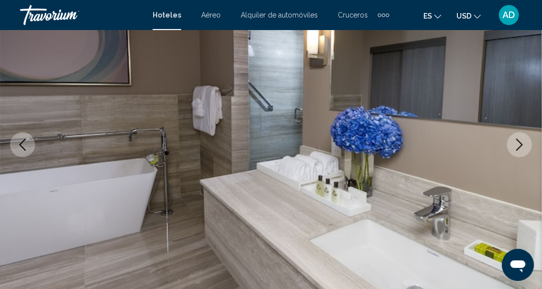
click at [515, 142] on icon "Next image" at bounding box center [520, 145] width 12 height 12
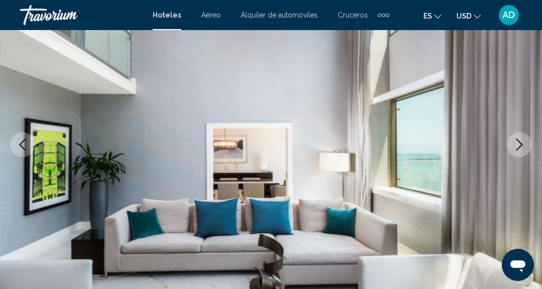
click at [515, 142] on icon "Next image" at bounding box center [520, 145] width 12 height 12
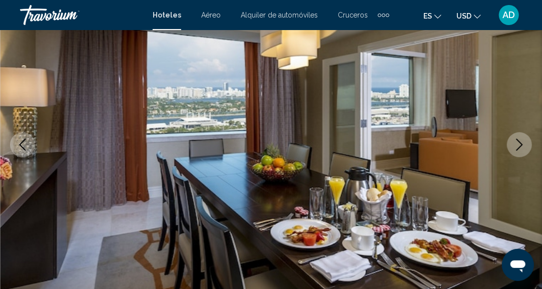
click at [515, 142] on icon "Next image" at bounding box center [520, 145] width 12 height 12
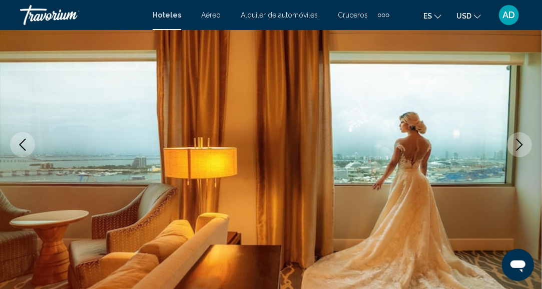
click at [515, 142] on icon "Next image" at bounding box center [520, 145] width 12 height 12
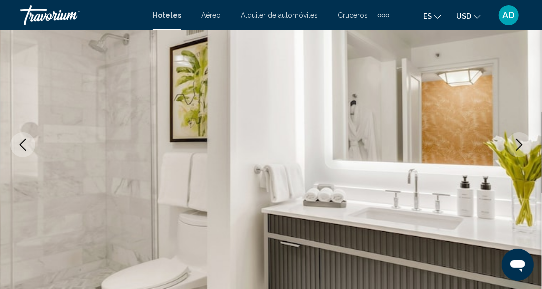
click at [515, 142] on icon "Next image" at bounding box center [520, 145] width 12 height 12
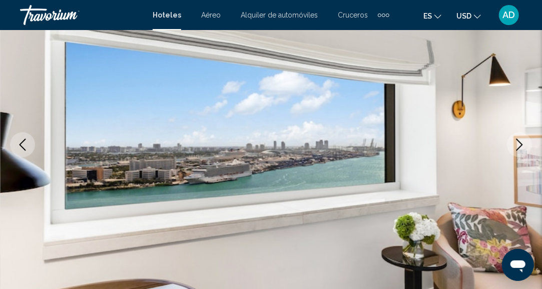
click at [515, 142] on icon "Next image" at bounding box center [520, 145] width 12 height 12
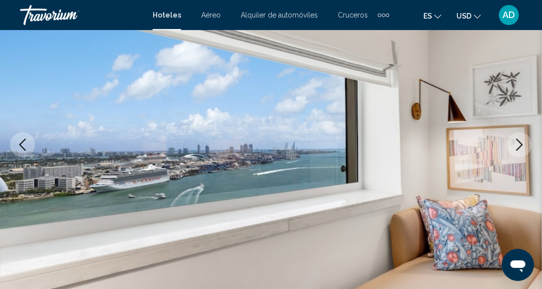
click at [515, 142] on icon "Next image" at bounding box center [520, 145] width 12 height 12
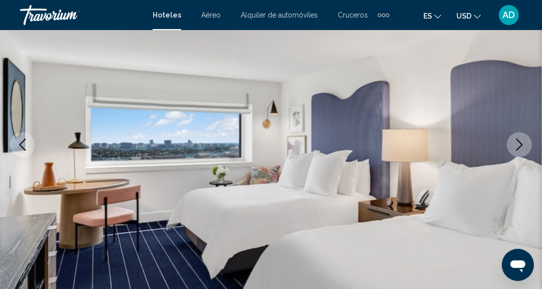
click at [515, 142] on icon "Next image" at bounding box center [520, 145] width 12 height 12
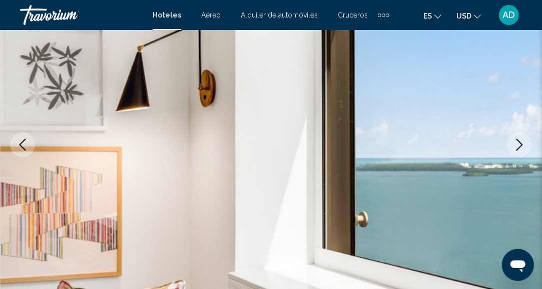
click at [515, 142] on icon "Next image" at bounding box center [520, 145] width 12 height 12
